Goal: Navigation & Orientation: Find specific page/section

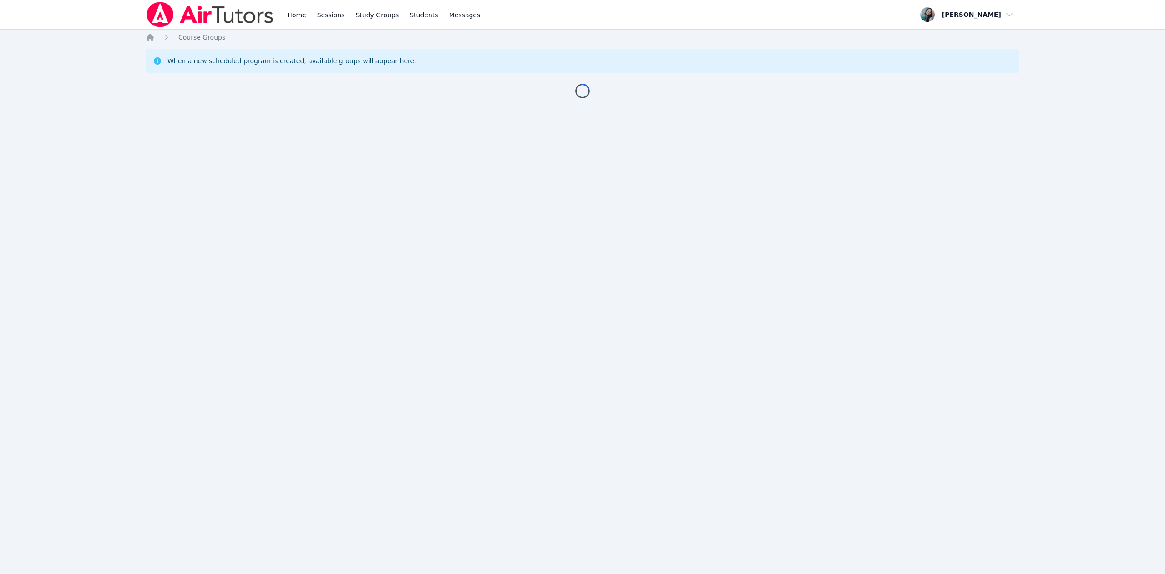
click at [294, 14] on link "Home" at bounding box center [296, 14] width 22 height 29
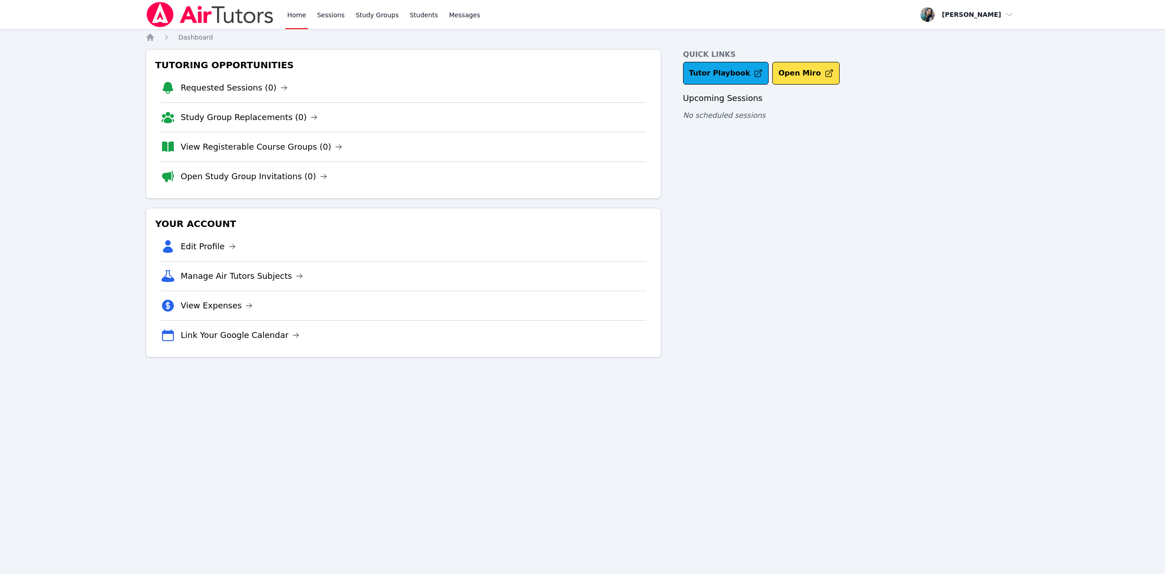
click at [728, 76] on link "Tutor Playbook" at bounding box center [726, 73] width 86 height 23
click at [328, 10] on link "Sessions" at bounding box center [330, 14] width 31 height 29
